Goal: Download file/media

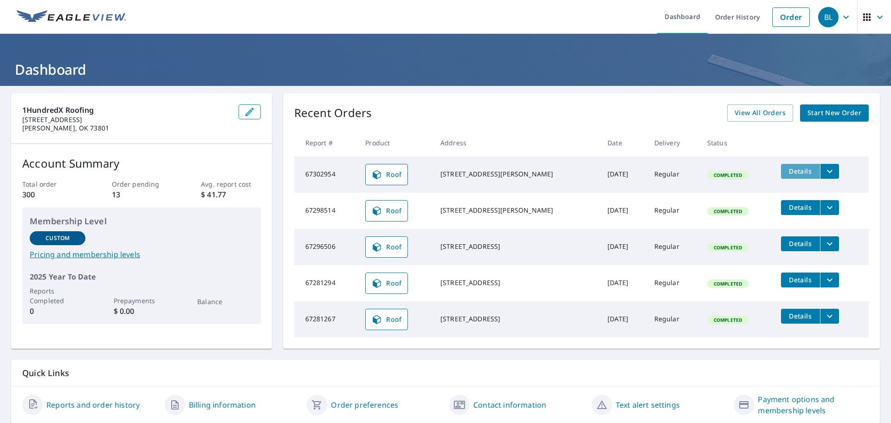
click at [797, 171] on span "Details" at bounding box center [801, 171] width 28 height 9
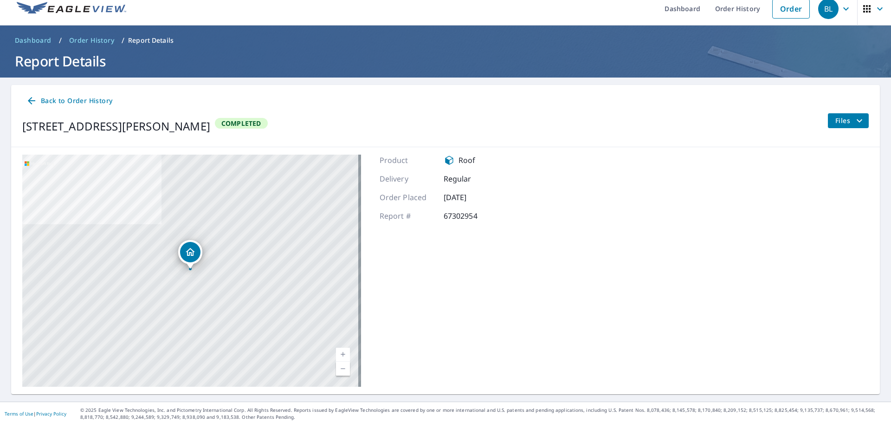
scroll to position [11, 0]
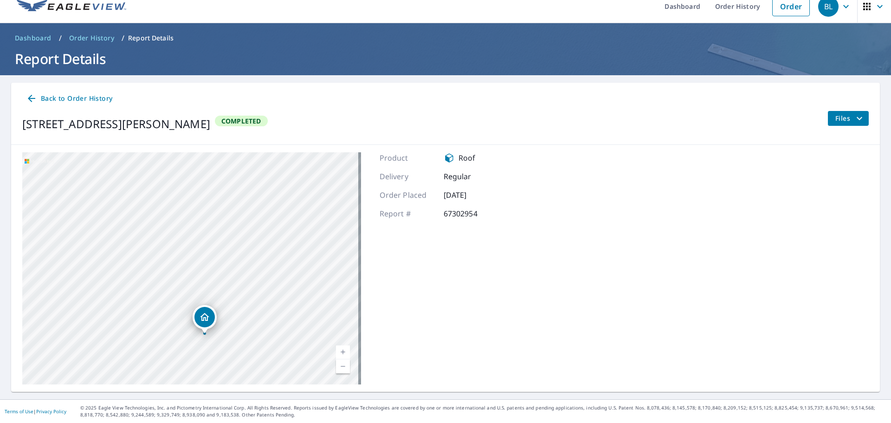
click at [90, 98] on span "Back to Order History" at bounding box center [69, 99] width 86 height 12
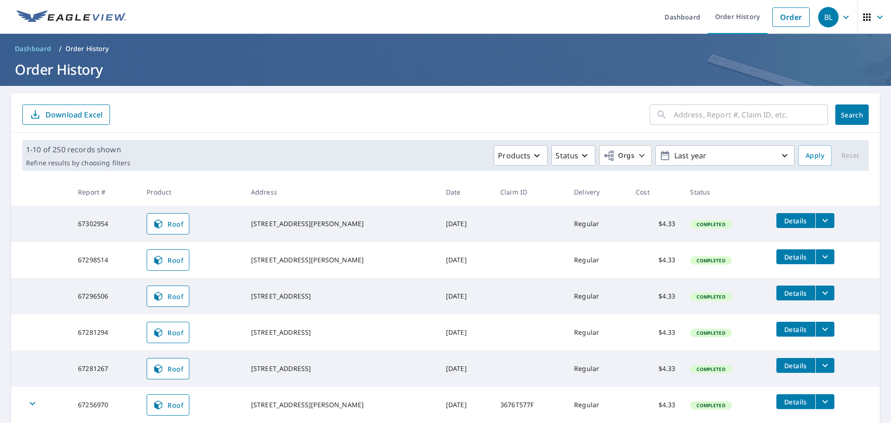
click at [820, 221] on icon "filesDropdownBtn-67302954" at bounding box center [825, 220] width 11 height 11
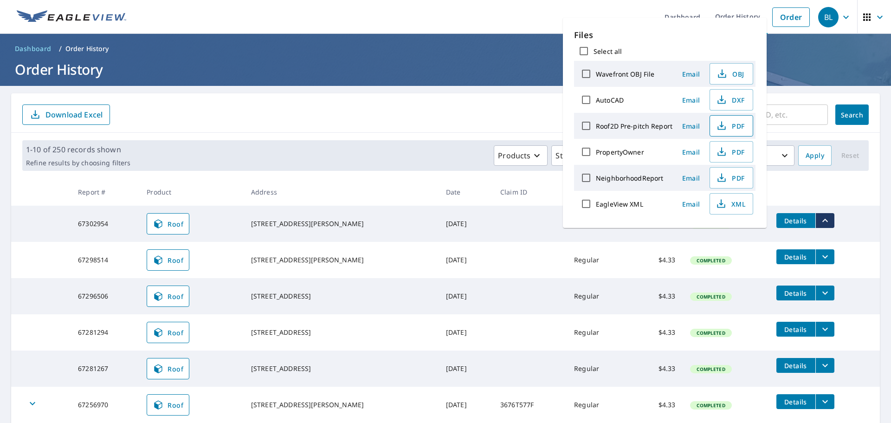
click at [729, 130] on span "PDF" at bounding box center [731, 125] width 30 height 11
